Goal: Information Seeking & Learning: Learn about a topic

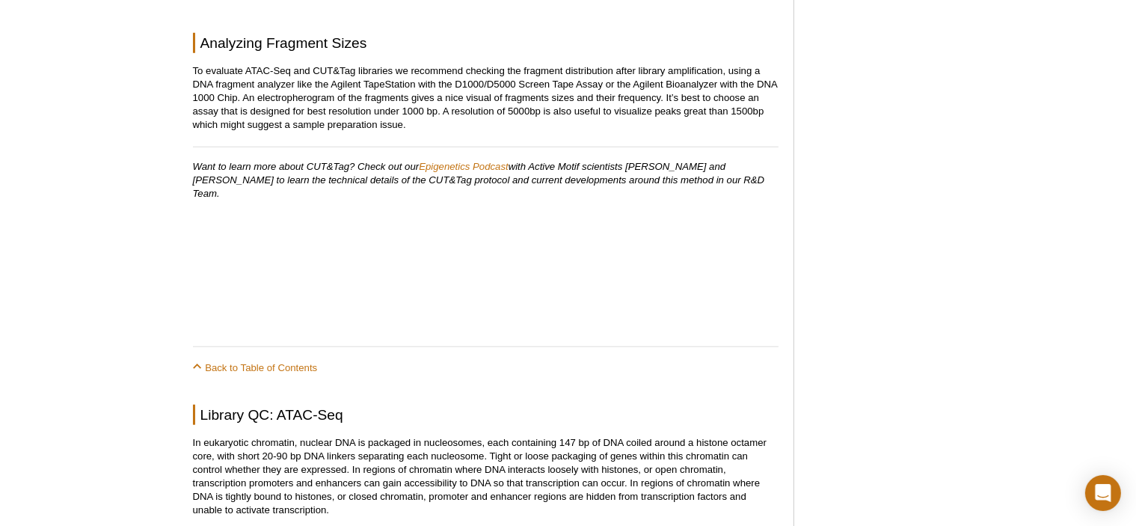
scroll to position [1420, 0]
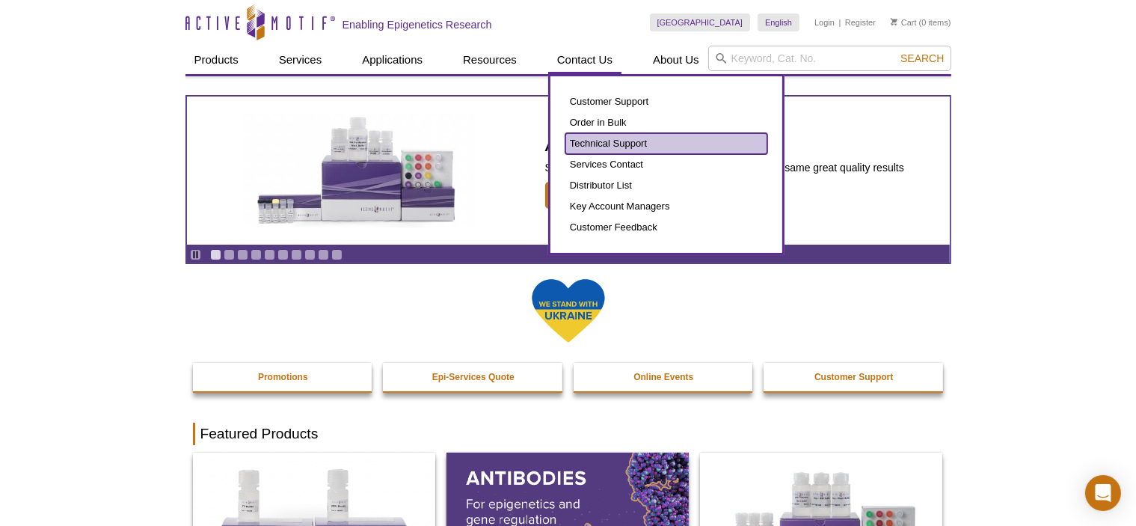
click at [629, 138] on link "Technical Support" at bounding box center [666, 143] width 202 height 21
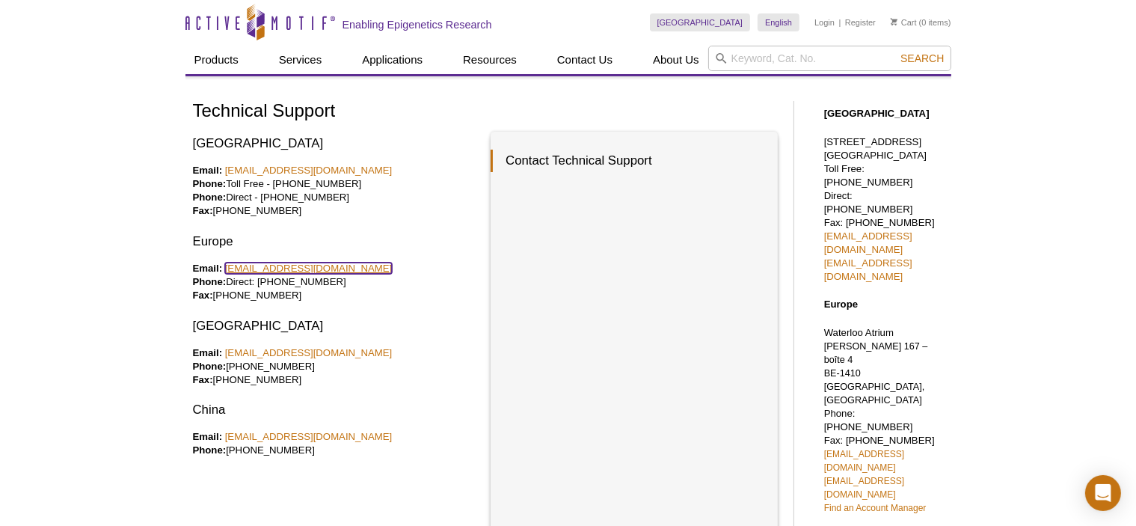
click at [290, 267] on link "eurotech@activemotif.com" at bounding box center [308, 267] width 167 height 11
click at [332, 306] on div "North America Email: tech_service@activemotif.com Phone: Toll Free - 877 222 95…" at bounding box center [336, 380] width 287 height 496
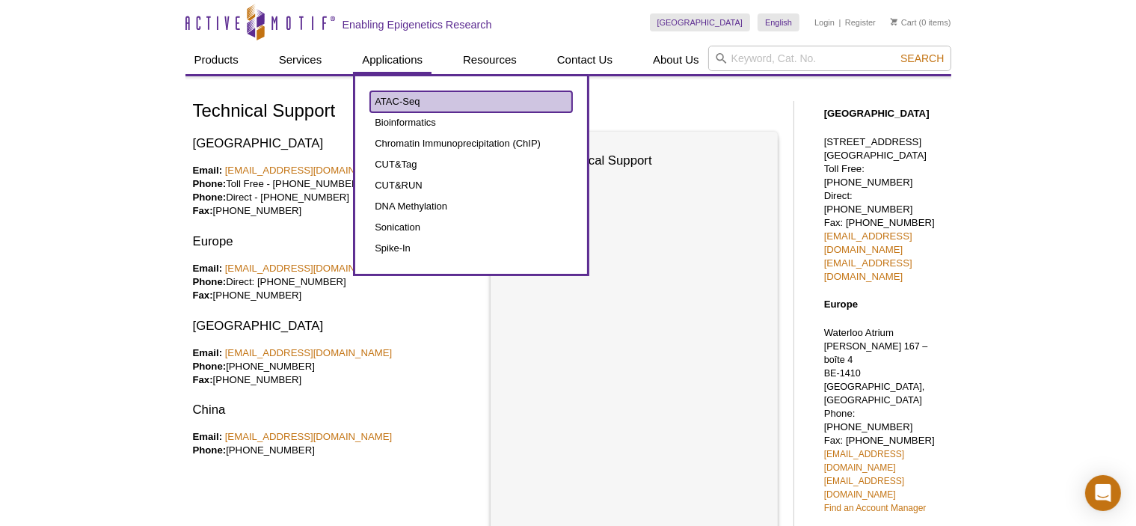
click at [398, 93] on link "ATAC-Seq" at bounding box center [471, 101] width 202 height 21
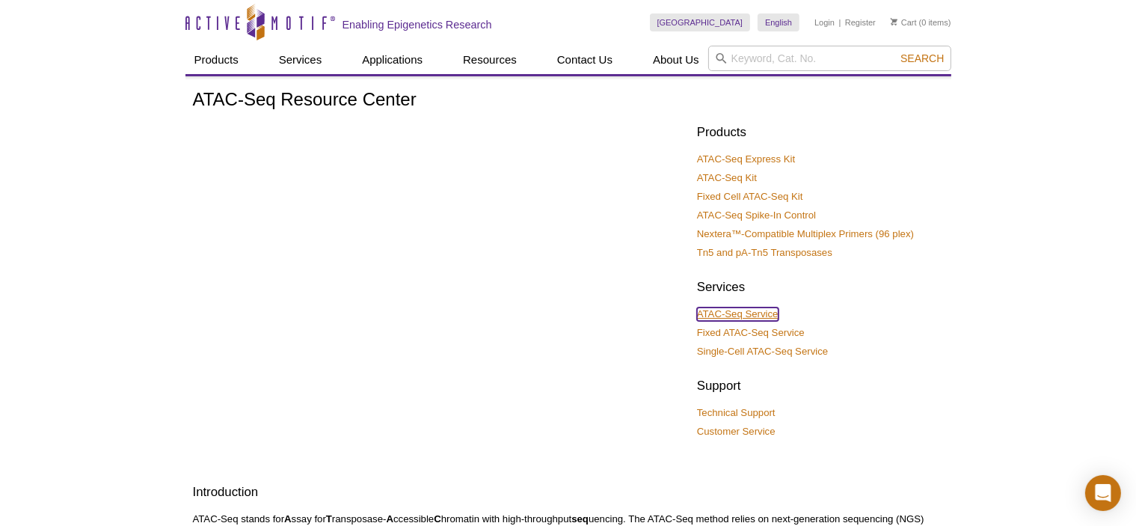
click at [759, 318] on link "ATAC-Seq Service" at bounding box center [737, 313] width 81 height 13
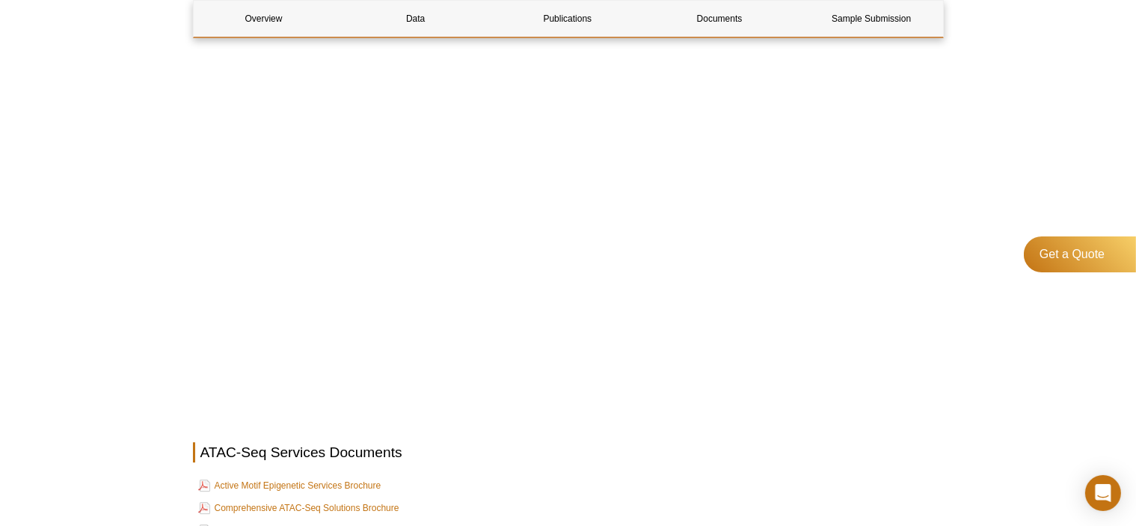
scroll to position [3812, 0]
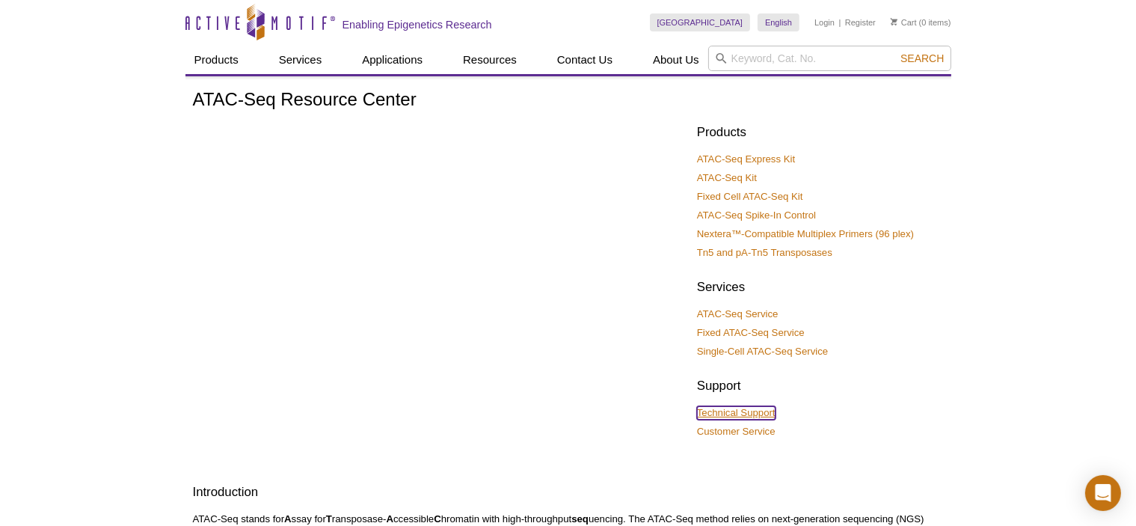
click at [742, 416] on link "Technical Support" at bounding box center [736, 412] width 78 height 13
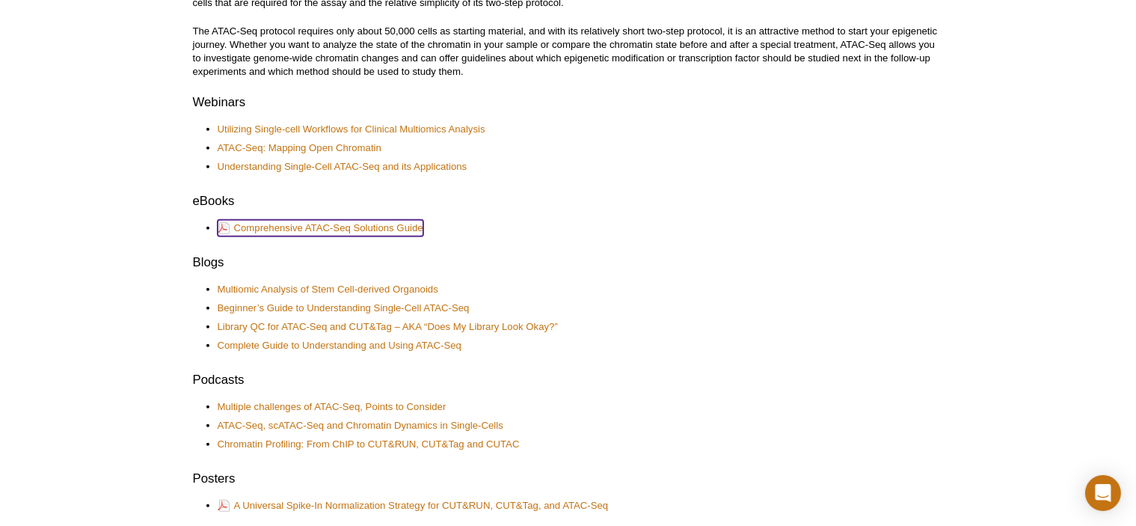
scroll to position [598, 0]
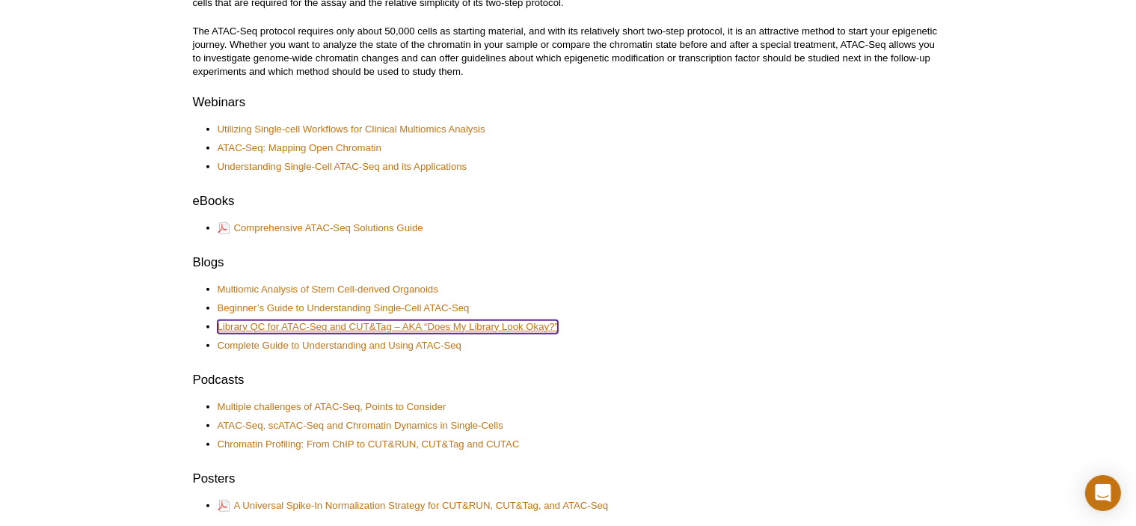
click at [336, 323] on link "Library QC for ATAC-Seq and CUT&Tag – AKA “Does My Library Look Okay?”" at bounding box center [388, 326] width 340 height 13
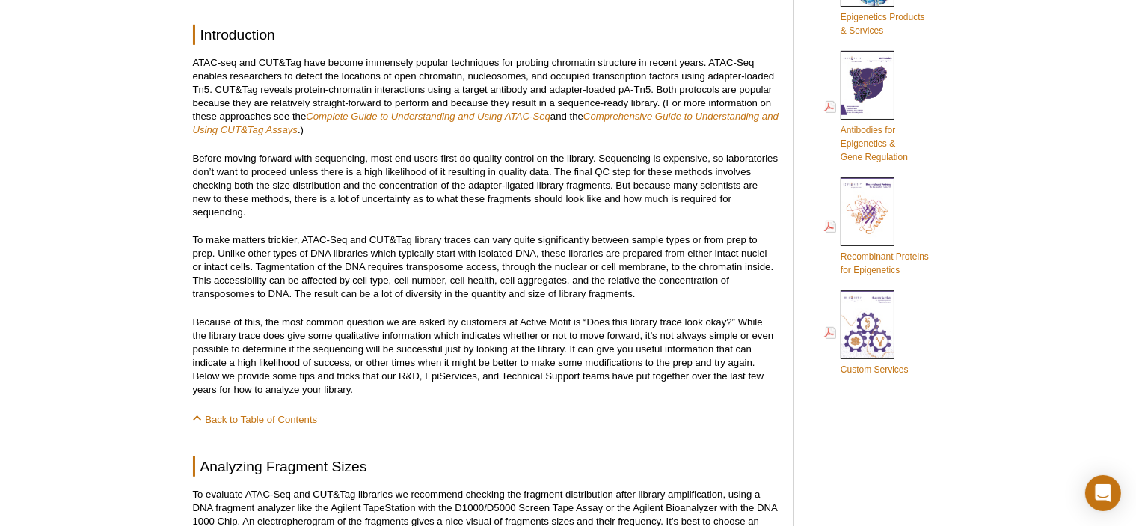
scroll to position [784, 0]
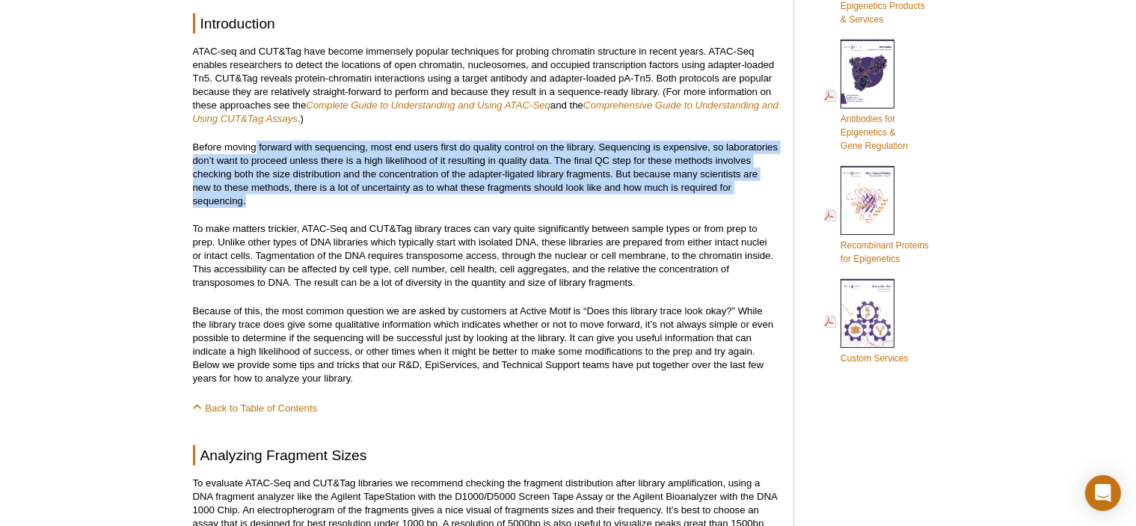
drag, startPoint x: 254, startPoint y: 150, endPoint x: 734, endPoint y: 203, distance: 482.8
click at [734, 203] on p "Before moving forward with sequencing, most end users first do quality control …" at bounding box center [485, 174] width 585 height 67
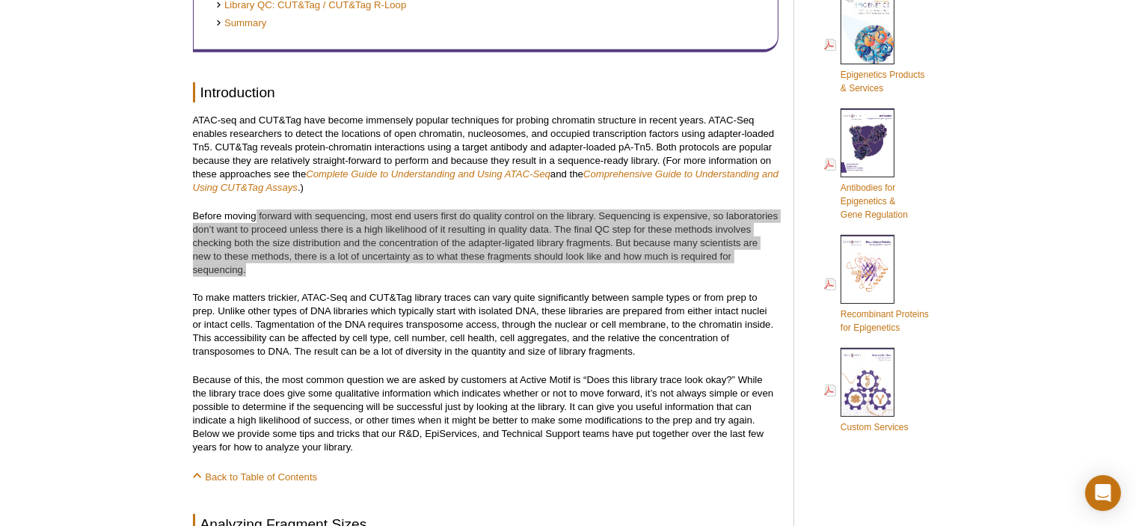
scroll to position [709, 0]
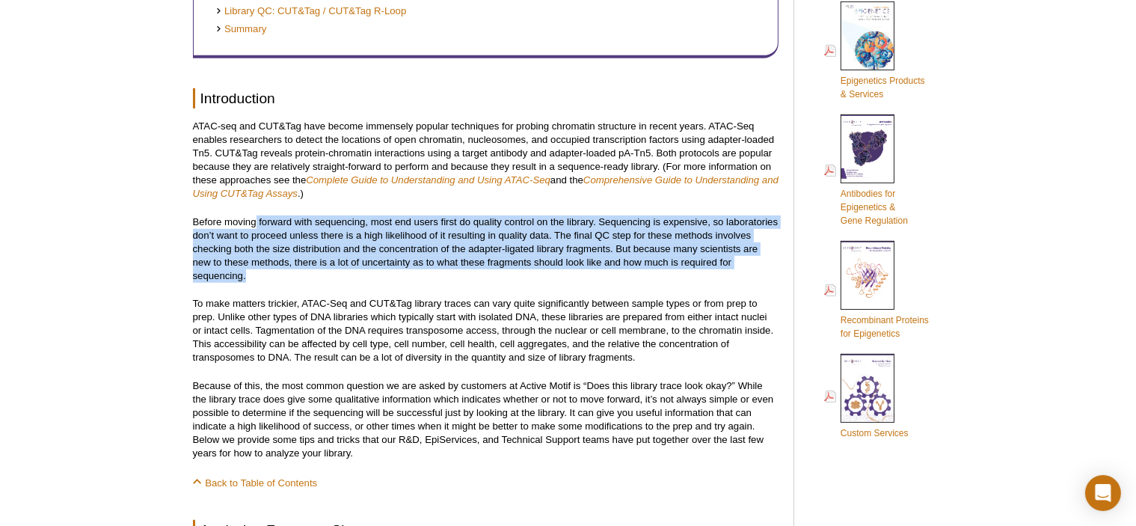
click at [505, 274] on p "Before moving forward with sequencing, most end users first do quality control …" at bounding box center [485, 248] width 585 height 67
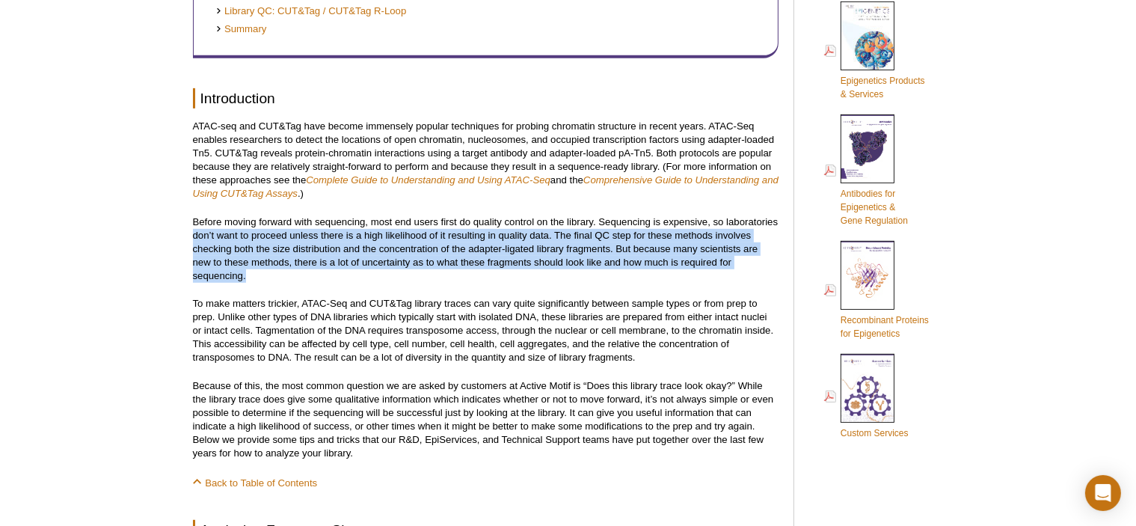
drag, startPoint x: 502, startPoint y: 279, endPoint x: 191, endPoint y: 235, distance: 314.7
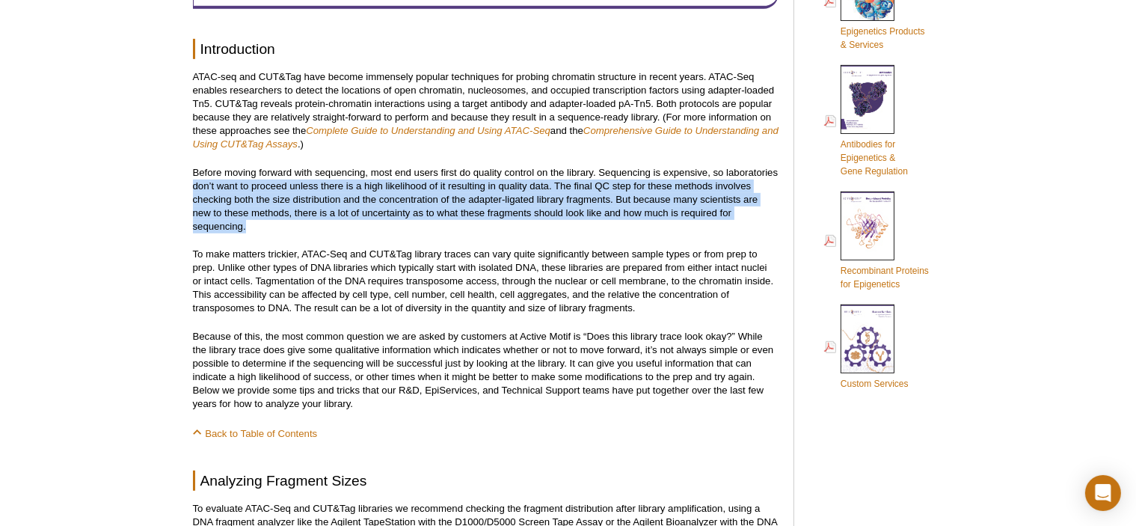
scroll to position [784, 0]
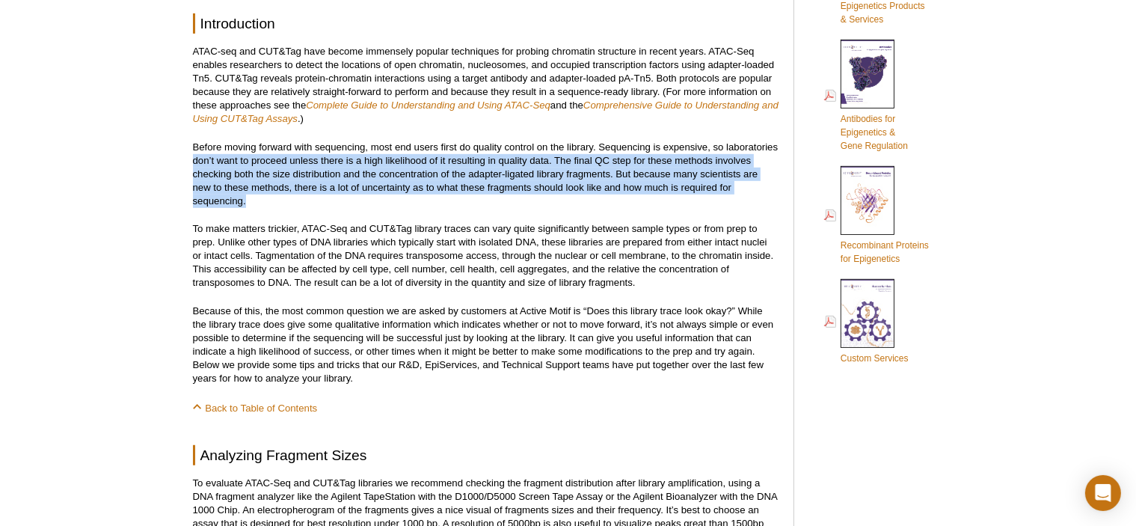
click at [583, 164] on p "Before moving forward with sequencing, most end users first do quality control …" at bounding box center [485, 174] width 585 height 67
drag, startPoint x: 557, startPoint y: 164, endPoint x: 731, endPoint y: 206, distance: 179.1
click at [731, 206] on p "Before moving forward with sequencing, most end users first do quality control …" at bounding box center [485, 174] width 585 height 67
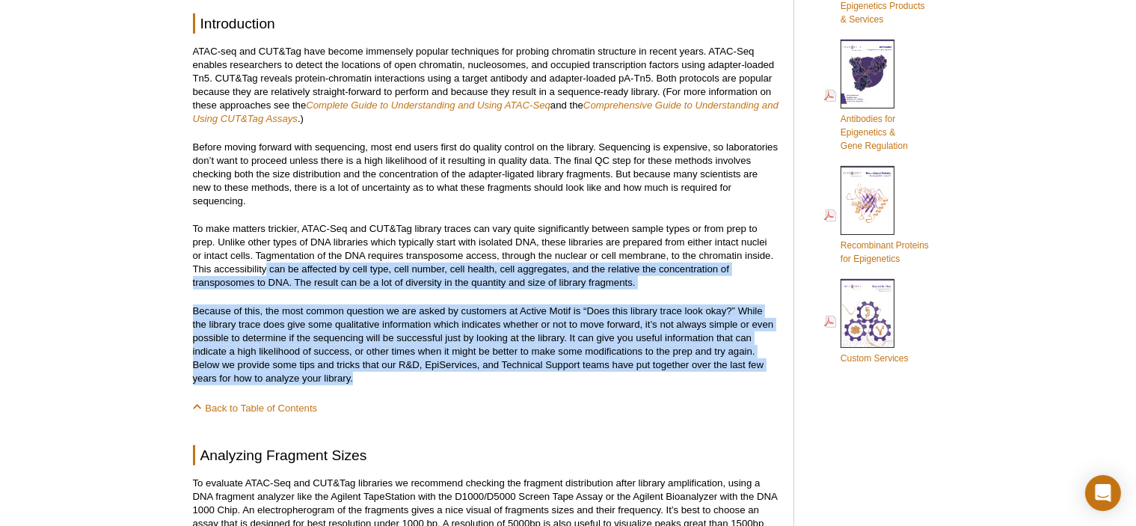
drag, startPoint x: 287, startPoint y: 278, endPoint x: 402, endPoint y: 378, distance: 152.6
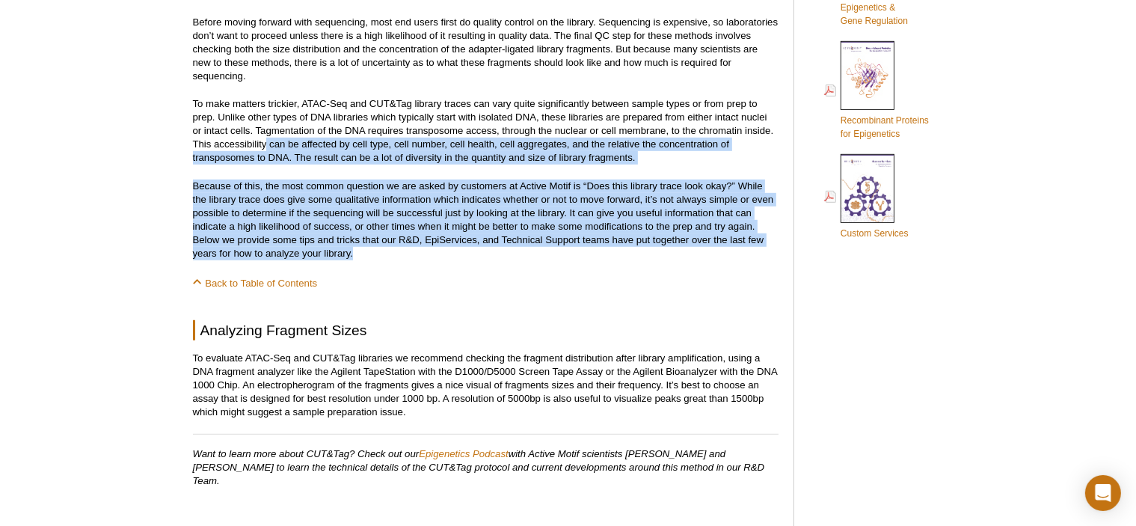
scroll to position [1083, 0]
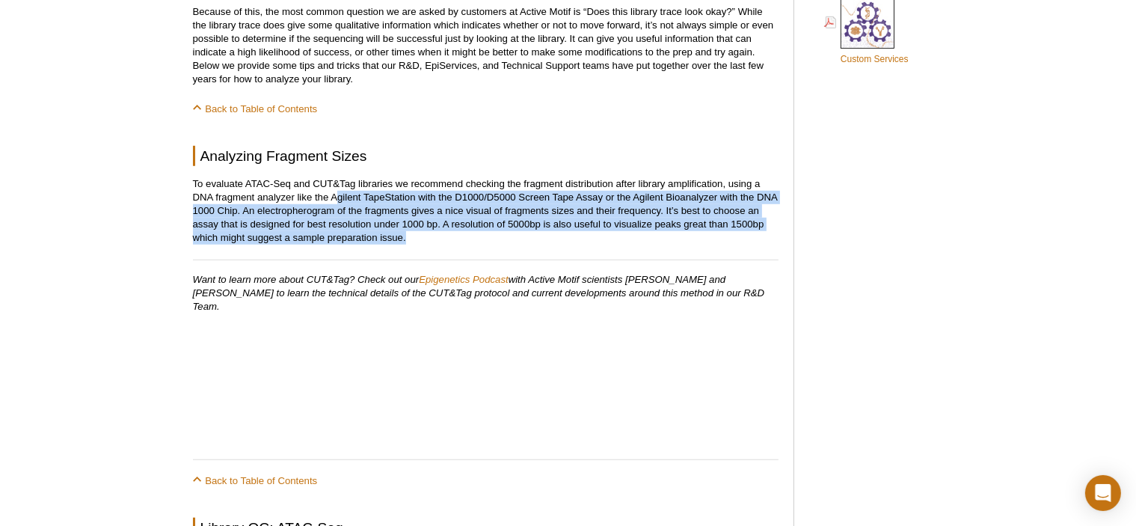
drag, startPoint x: 342, startPoint y: 193, endPoint x: 661, endPoint y: 238, distance: 322.4
click at [661, 238] on p "To evaluate ATAC-Seq and CUT&Tag libraries we recommend checking the fragment d…" at bounding box center [485, 210] width 585 height 67
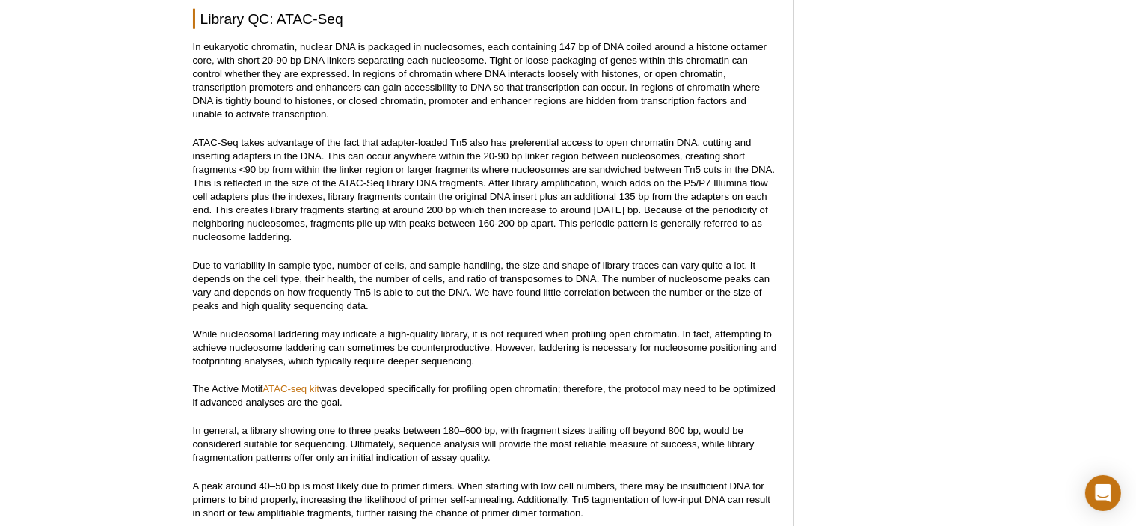
scroll to position [1831, 0]
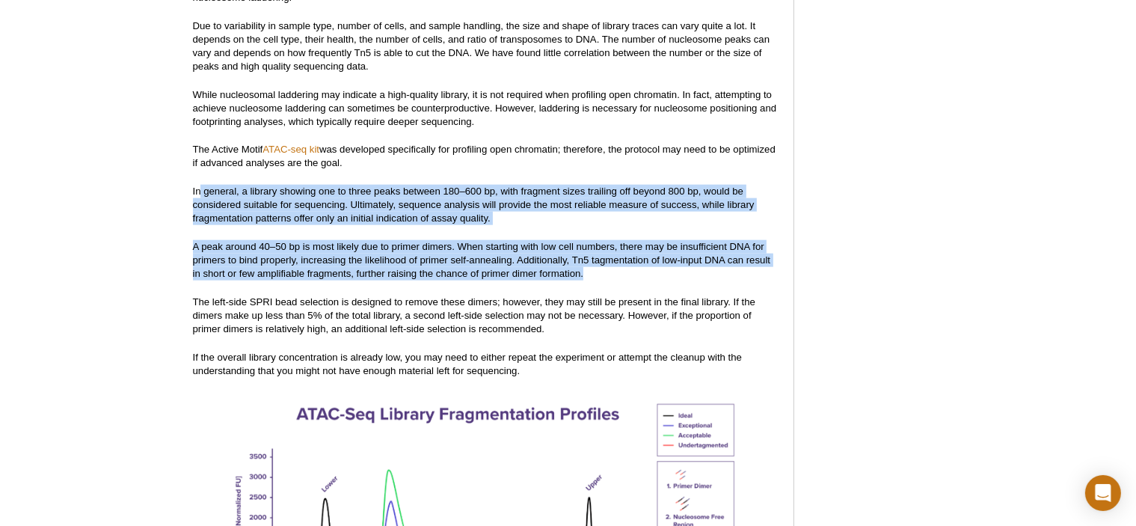
drag, startPoint x: 200, startPoint y: 179, endPoint x: 606, endPoint y: 263, distance: 414.5
click at [606, 263] on p "A peak around 40–50 bp is most likely due to primer dimers. When starting with …" at bounding box center [485, 260] width 585 height 40
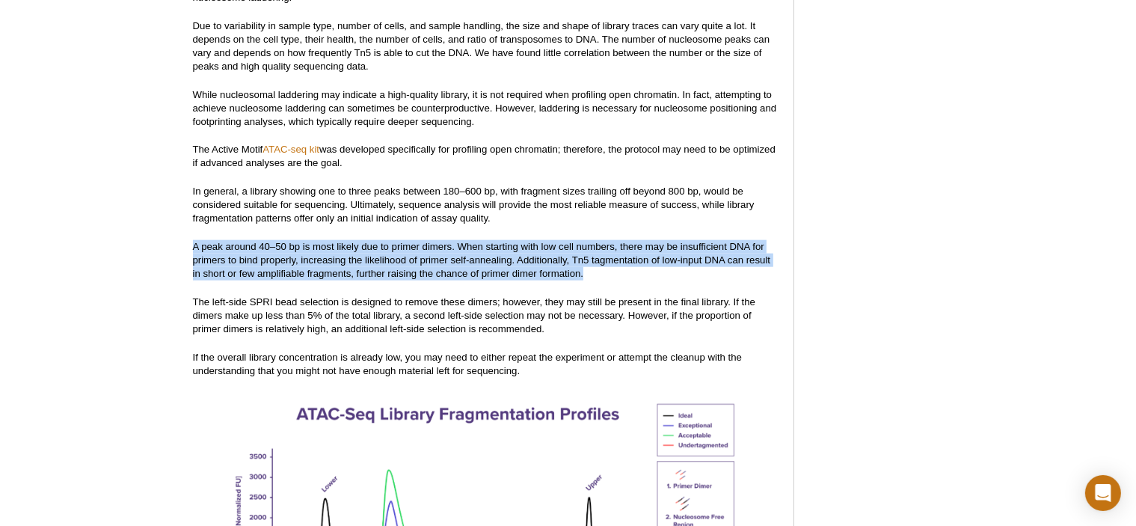
drag, startPoint x: 188, startPoint y: 235, endPoint x: 598, endPoint y: 262, distance: 410.6
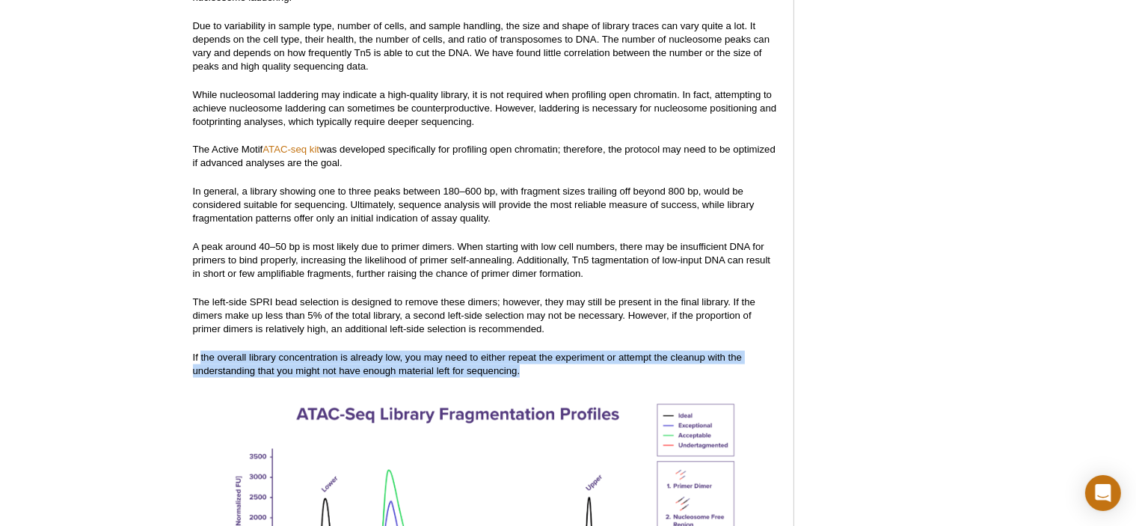
drag, startPoint x: 215, startPoint y: 346, endPoint x: 554, endPoint y: 358, distance: 338.8
click at [554, 358] on p "If the overall library concentration is already low, you may need to either rep…" at bounding box center [485, 364] width 585 height 27
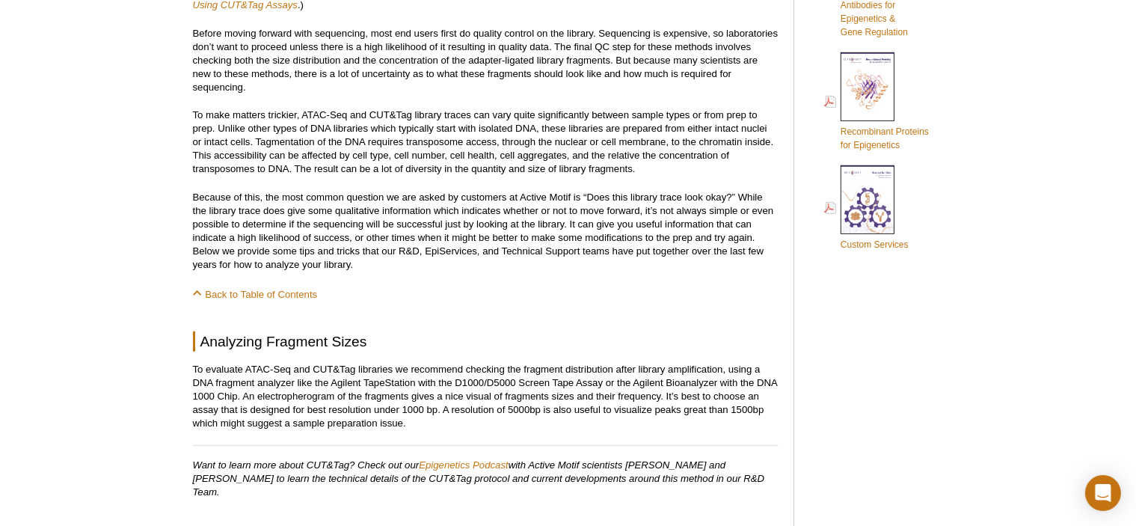
scroll to position [897, 0]
